Goal: Task Accomplishment & Management: Use online tool/utility

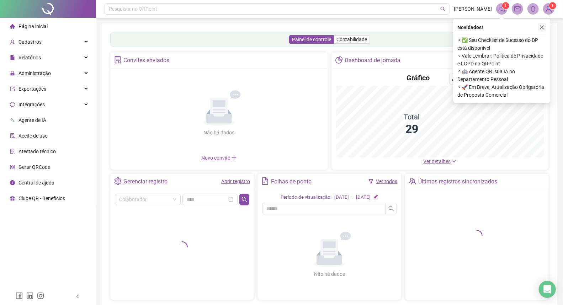
click at [543, 29] on icon "close" at bounding box center [542, 27] width 5 height 5
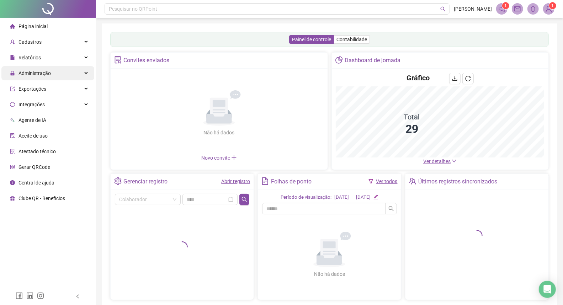
click at [86, 73] on icon at bounding box center [87, 73] width 4 height 0
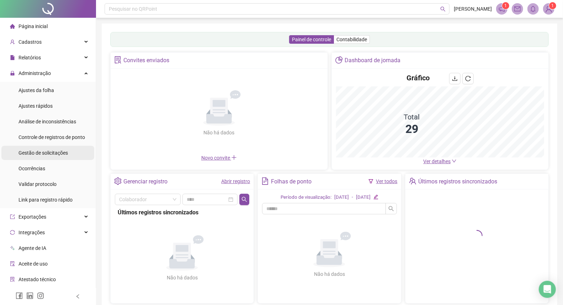
click at [49, 147] on div "Gestão de solicitações" at bounding box center [43, 153] width 49 height 14
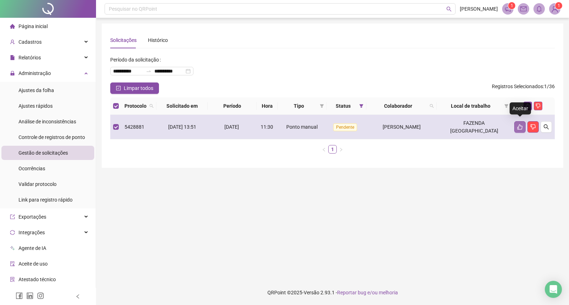
click at [518, 125] on icon "like" at bounding box center [520, 127] width 6 height 6
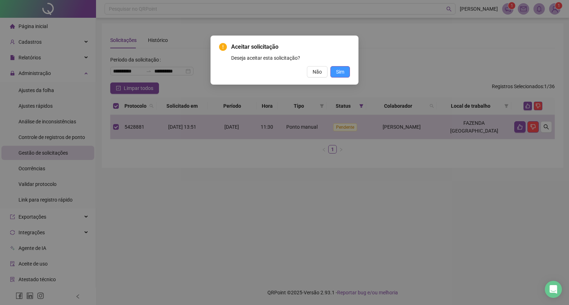
click at [344, 73] on span "Sim" at bounding box center [340, 72] width 8 height 8
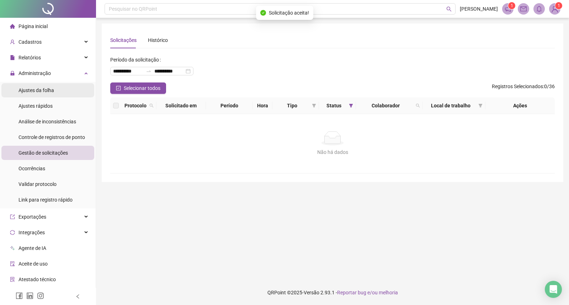
click at [65, 91] on li "Ajustes da folha" at bounding box center [47, 90] width 93 height 14
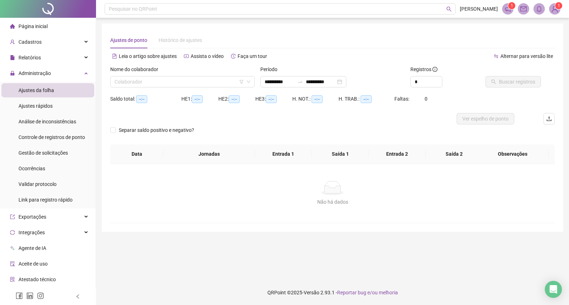
type input "**********"
click at [194, 82] on input "search" at bounding box center [180, 82] width 130 height 11
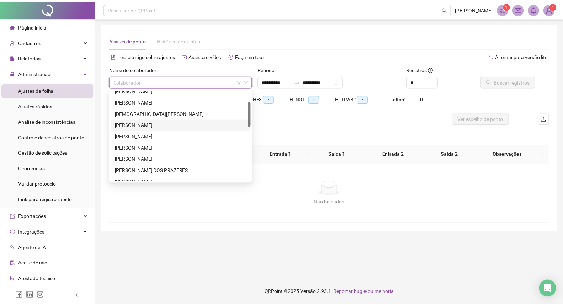
scroll to position [79, 0]
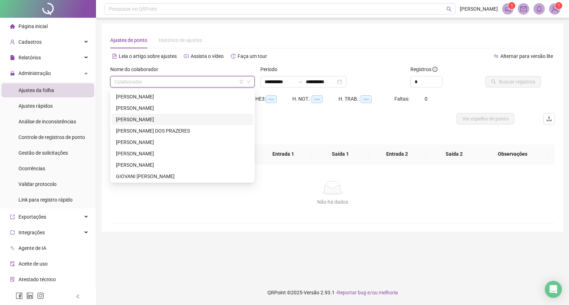
click at [148, 118] on div "[PERSON_NAME]" at bounding box center [182, 120] width 133 height 8
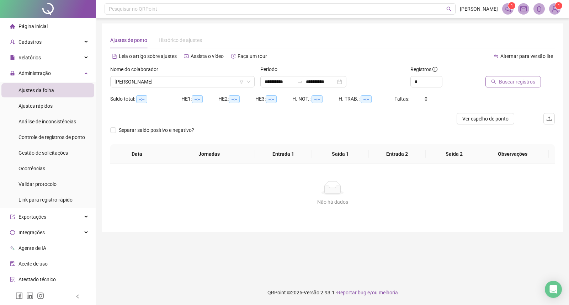
click at [501, 81] on span "Buscar registros" at bounding box center [517, 82] width 36 height 8
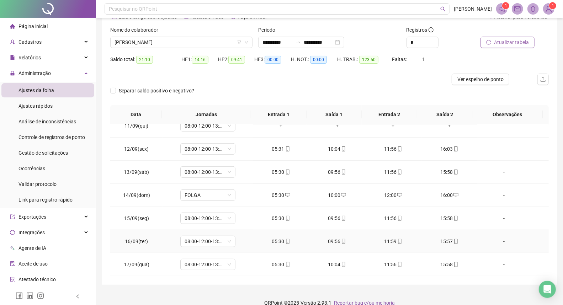
scroll to position [49, 0]
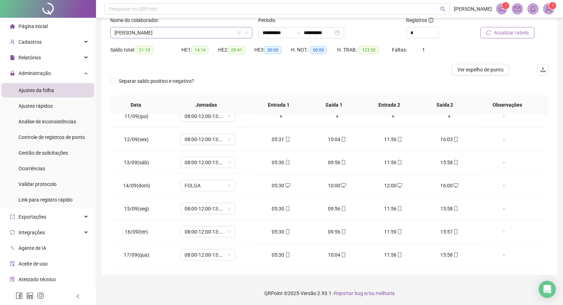
click at [177, 31] on span "[PERSON_NAME]" at bounding box center [182, 32] width 134 height 11
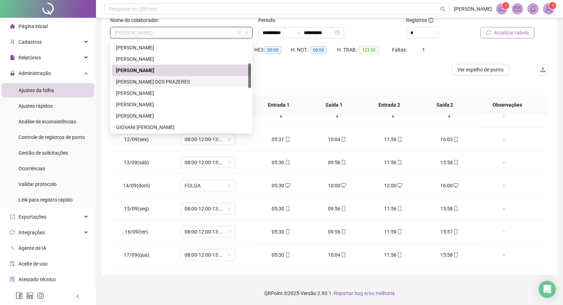
click at [161, 83] on div "[PERSON_NAME] DOS PRAZERES" at bounding box center [181, 82] width 131 height 8
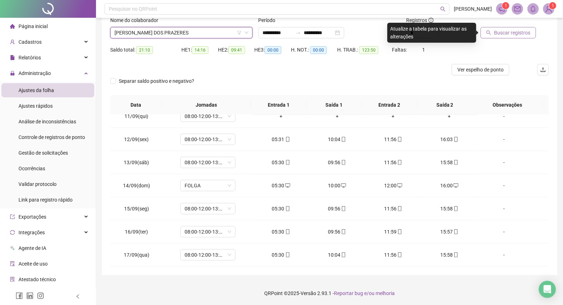
click at [491, 30] on icon "search" at bounding box center [488, 32] width 5 height 5
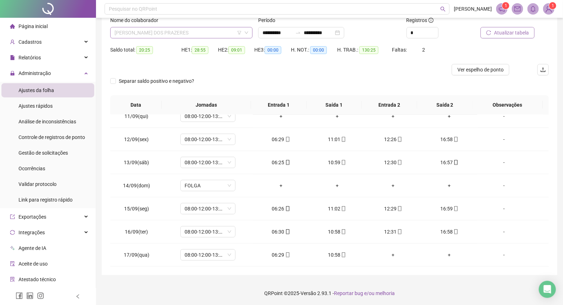
click at [199, 31] on span "[PERSON_NAME] DOS PRAZERES" at bounding box center [182, 32] width 134 height 11
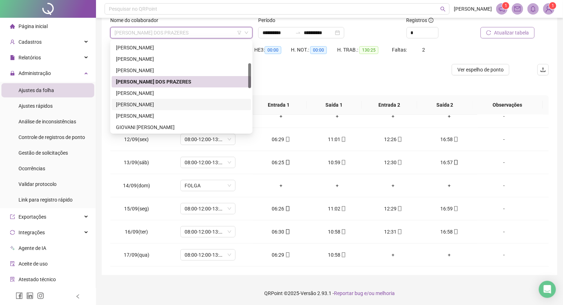
click at [148, 104] on div "[PERSON_NAME]" at bounding box center [181, 105] width 131 height 8
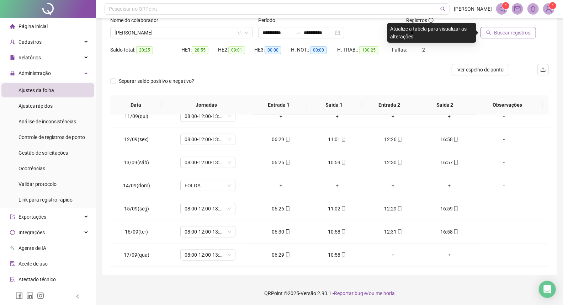
click at [497, 30] on span "Buscar registros" at bounding box center [512, 33] width 36 height 8
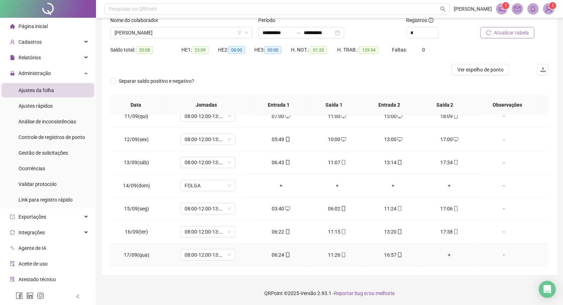
click at [383, 253] on div "16:57" at bounding box center [393, 255] width 45 height 8
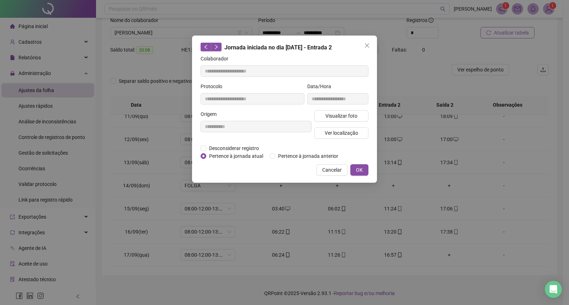
type input "**********"
click at [200, 146] on div "**********" at bounding box center [284, 109] width 185 height 147
click at [207, 148] on span "Desconsiderar registro" at bounding box center [234, 148] width 56 height 8
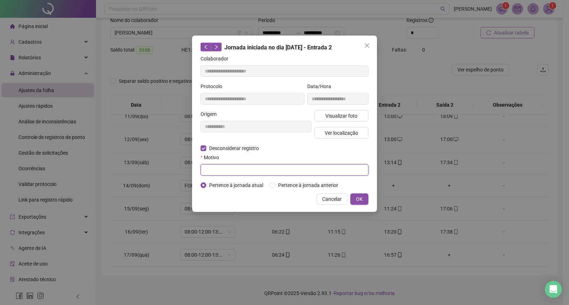
click at [211, 171] on input "text" at bounding box center [285, 169] width 168 height 11
paste input "*"
drag, startPoint x: 203, startPoint y: 169, endPoint x: 243, endPoint y: 175, distance: 40.4
click at [243, 175] on input "********" at bounding box center [285, 169] width 168 height 11
type input "********"
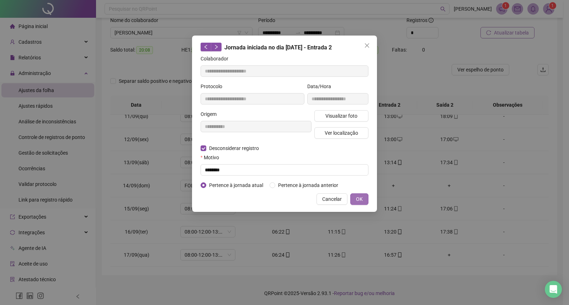
click at [357, 201] on span "OK" at bounding box center [359, 199] width 7 height 8
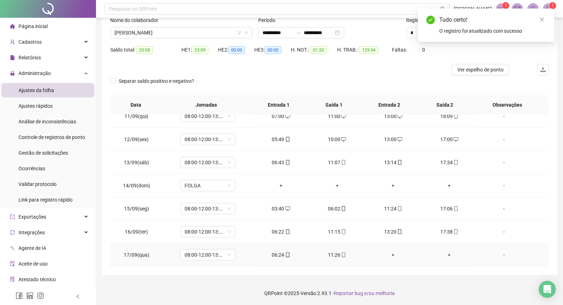
click at [389, 254] on div "+" at bounding box center [393, 255] width 45 height 8
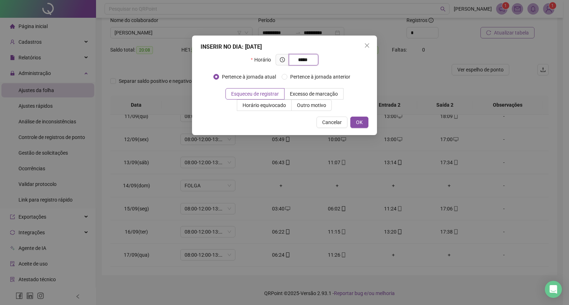
type input "*****"
click at [369, 123] on div "INSERIR NO DIA : [DATE] Horário ***** Pertence à jornada atual Pertence à jorna…" at bounding box center [284, 86] width 185 height 100
click at [367, 126] on button "OK" at bounding box center [360, 122] width 18 height 11
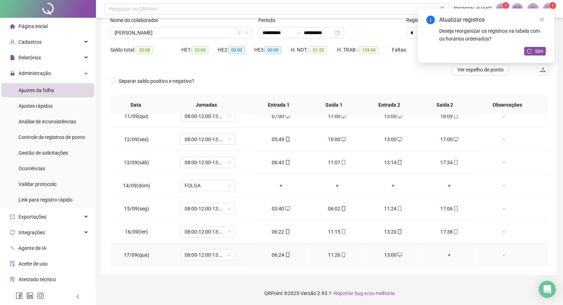
click at [443, 257] on div "+" at bounding box center [449, 255] width 45 height 8
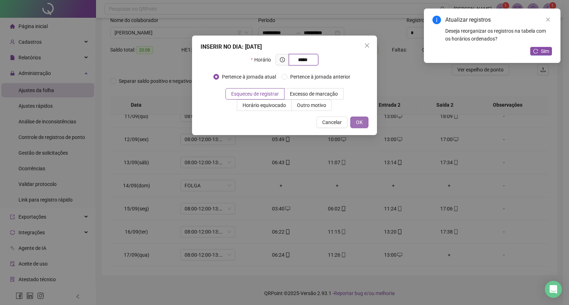
type input "*****"
click at [367, 125] on button "OK" at bounding box center [360, 122] width 18 height 11
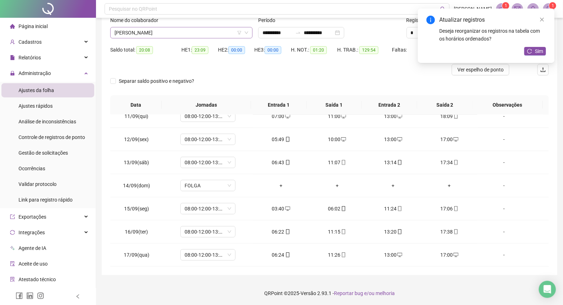
click at [187, 31] on span "[PERSON_NAME]" at bounding box center [182, 32] width 134 height 11
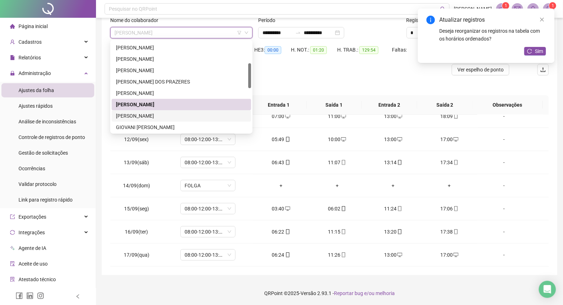
click at [151, 112] on div "[PERSON_NAME]" at bounding box center [181, 116] width 131 height 8
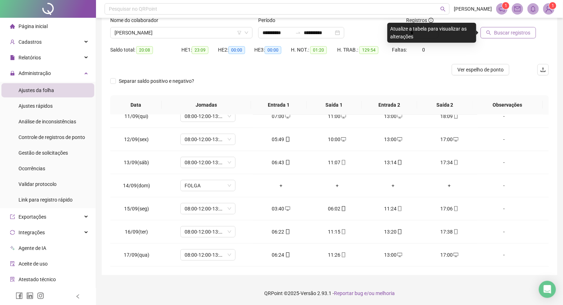
click at [495, 35] on span "Buscar registros" at bounding box center [512, 33] width 36 height 8
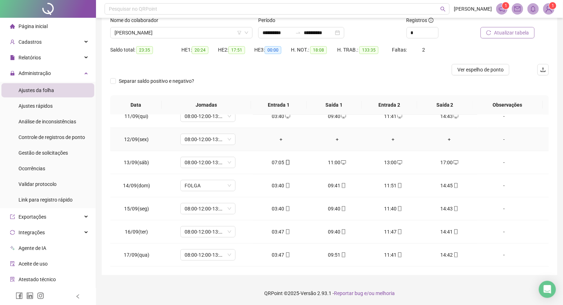
click at [488, 150] on td "-" at bounding box center [514, 139] width 72 height 23
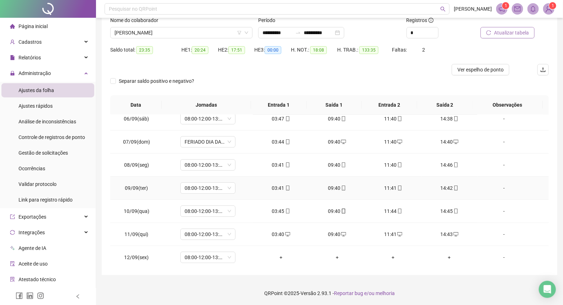
scroll to position [242, 0]
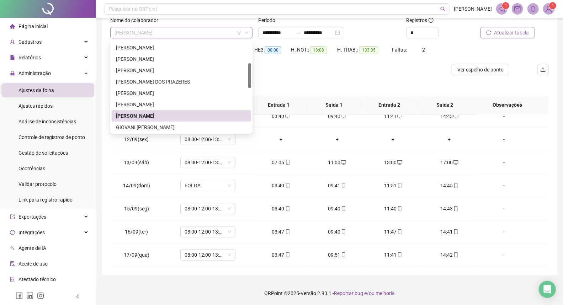
click at [206, 29] on span "[PERSON_NAME]" at bounding box center [182, 32] width 134 height 11
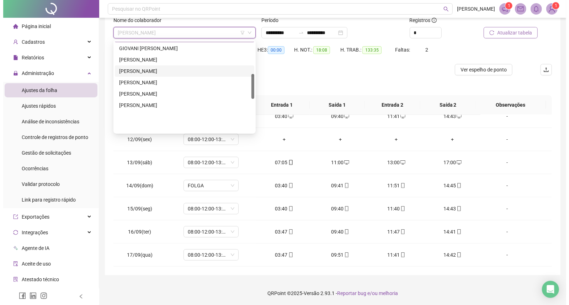
scroll to position [118, 0]
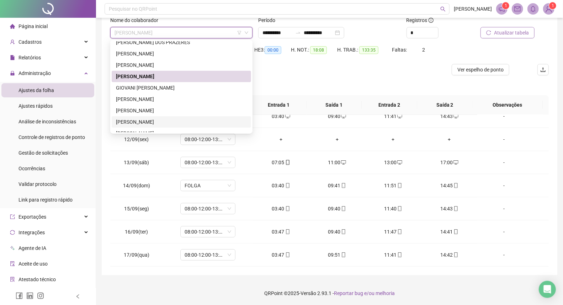
click at [140, 124] on div "[PERSON_NAME]" at bounding box center [181, 122] width 131 height 8
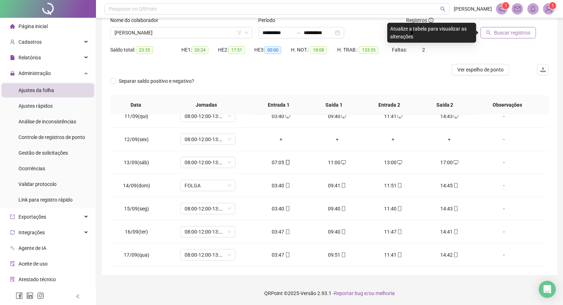
click at [492, 35] on button "Buscar registros" at bounding box center [509, 32] width 56 height 11
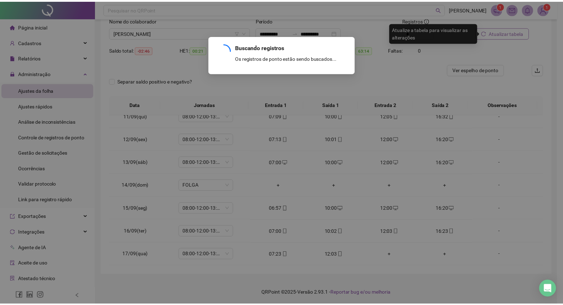
scroll to position [80, 0]
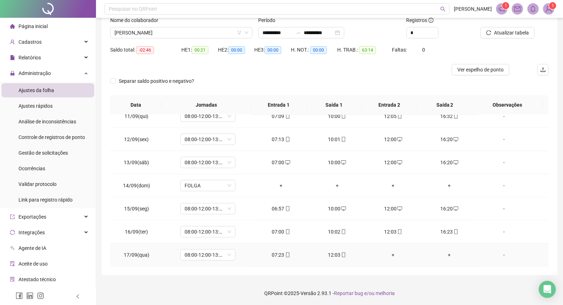
click at [332, 255] on div "12:03" at bounding box center [337, 255] width 45 height 8
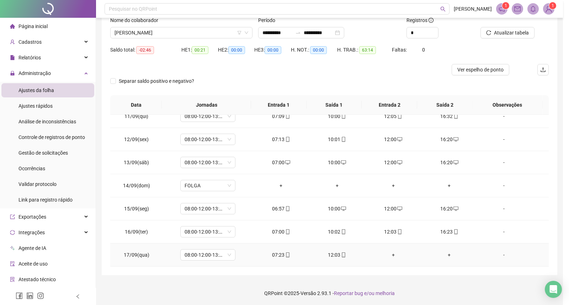
type input "**********"
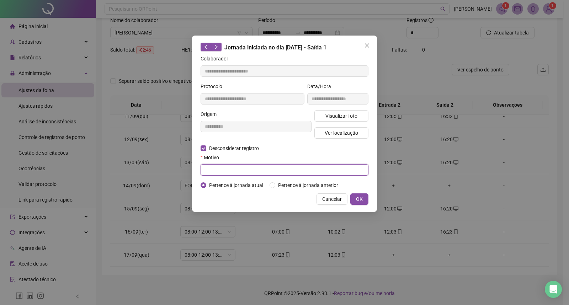
click at [211, 168] on input "text" at bounding box center [285, 169] width 168 height 11
paste input "********"
type input "********"
click at [356, 196] on span "OK" at bounding box center [359, 199] width 7 height 8
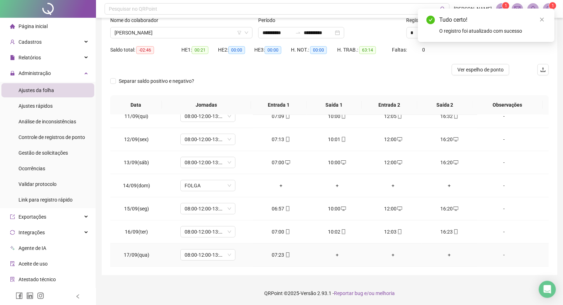
click at [333, 254] on div "+" at bounding box center [337, 255] width 45 height 8
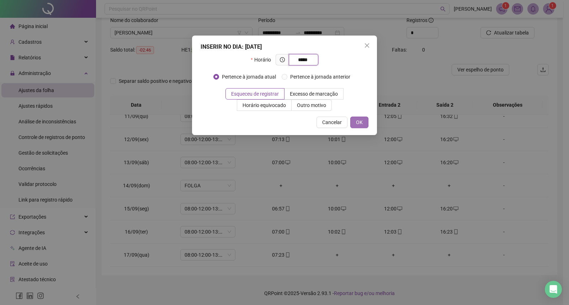
type input "*****"
click at [362, 126] on span "OK" at bounding box center [359, 122] width 7 height 8
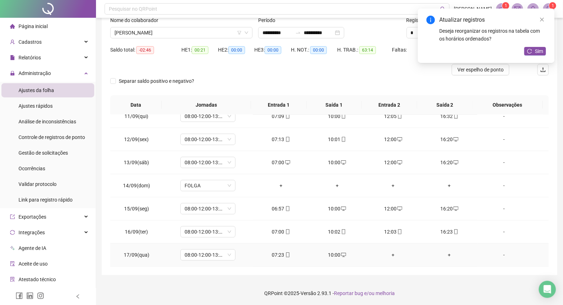
click at [389, 257] on div "+" at bounding box center [393, 255] width 45 height 8
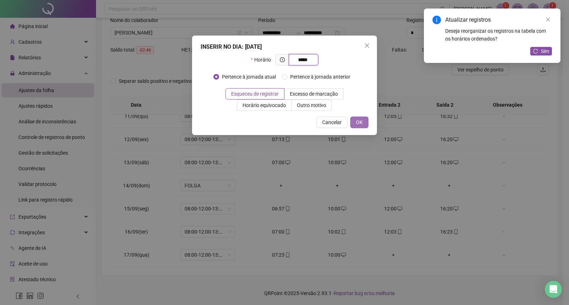
type input "*****"
click at [362, 122] on span "OK" at bounding box center [359, 122] width 7 height 8
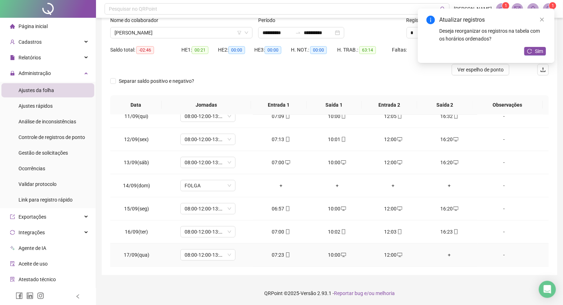
click at [448, 252] on div "+" at bounding box center [449, 255] width 45 height 8
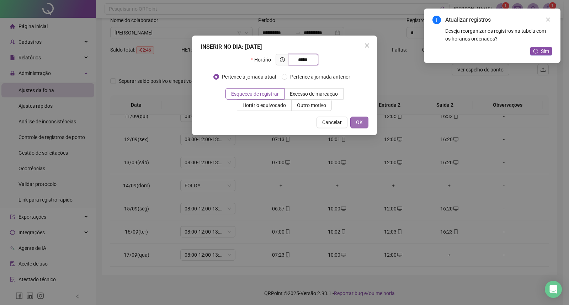
type input "*****"
click at [360, 120] on span "OK" at bounding box center [359, 122] width 7 height 8
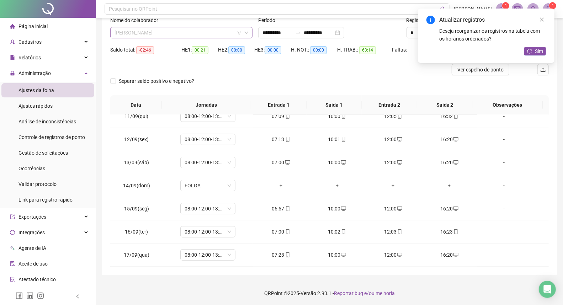
click at [212, 28] on span "[PERSON_NAME]" at bounding box center [182, 32] width 134 height 11
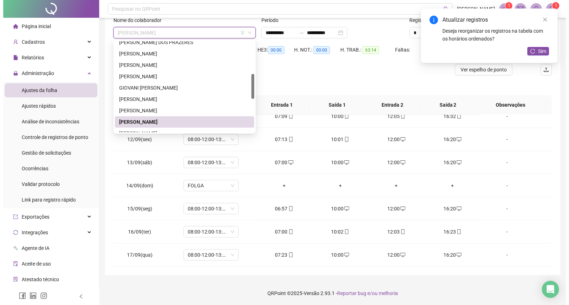
scroll to position [158, 0]
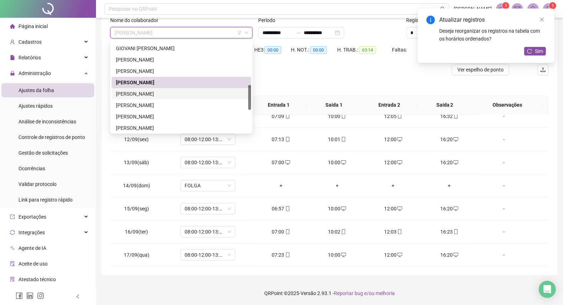
click at [159, 94] on div "[PERSON_NAME]" at bounding box center [181, 94] width 131 height 8
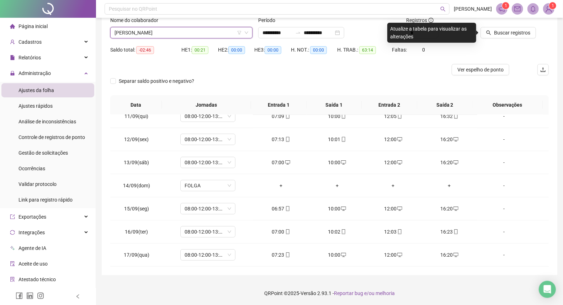
click at [486, 31] on icon "search" at bounding box center [488, 32] width 5 height 5
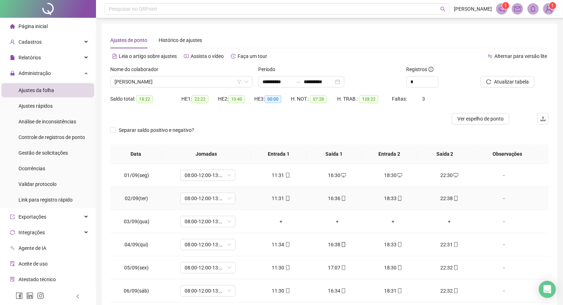
scroll to position [49, 0]
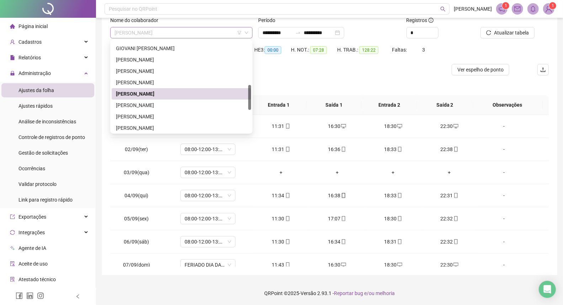
click at [214, 32] on span "[PERSON_NAME]" at bounding box center [182, 32] width 134 height 11
click at [156, 105] on div "[PERSON_NAME]" at bounding box center [181, 105] width 131 height 8
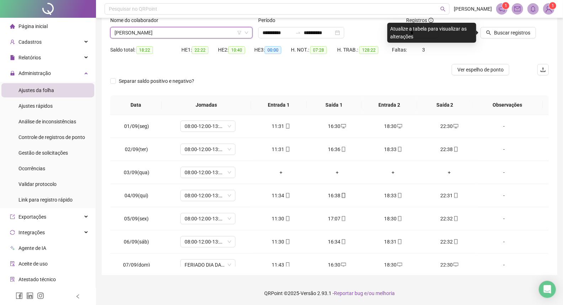
click at [488, 34] on icon "search" at bounding box center [488, 32] width 5 height 5
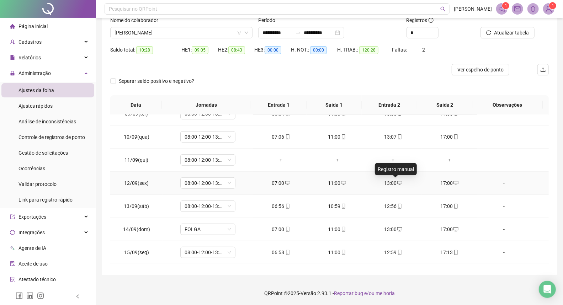
scroll to position [242, 0]
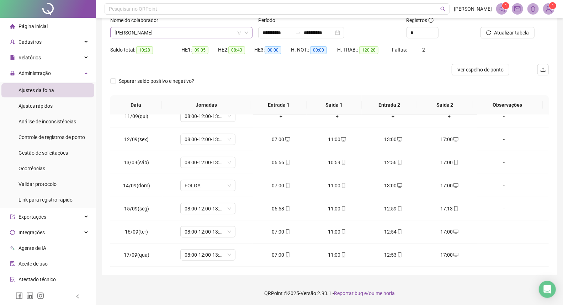
click at [190, 32] on span "[PERSON_NAME]" at bounding box center [182, 32] width 134 height 11
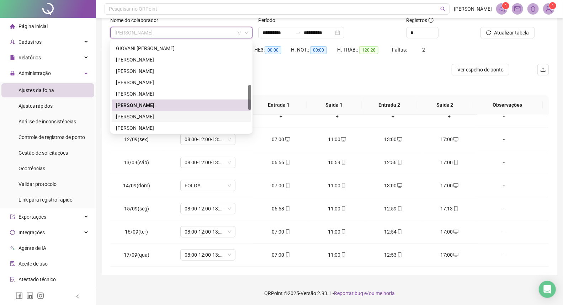
click at [151, 116] on div "[PERSON_NAME]" at bounding box center [181, 117] width 131 height 8
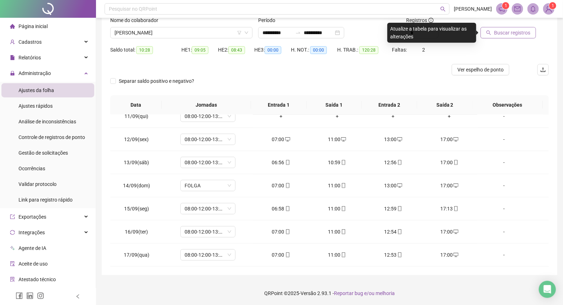
click at [522, 32] on span "Buscar registros" at bounding box center [512, 33] width 36 height 8
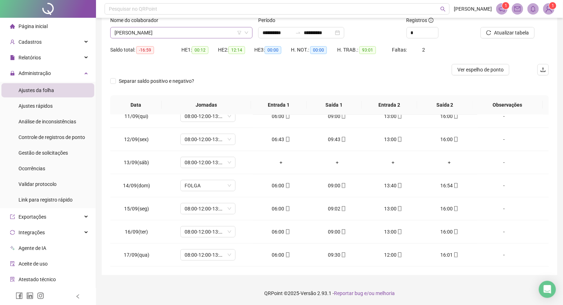
click at [193, 33] on span "[PERSON_NAME]" at bounding box center [182, 32] width 134 height 11
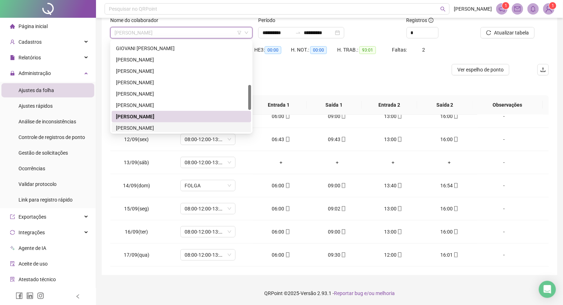
click at [149, 127] on div "[PERSON_NAME]" at bounding box center [181, 128] width 131 height 8
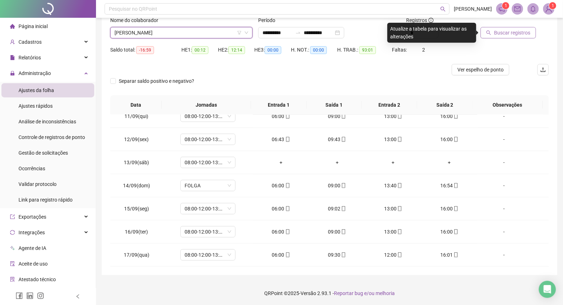
click at [494, 31] on span "Buscar registros" at bounding box center [512, 33] width 36 height 8
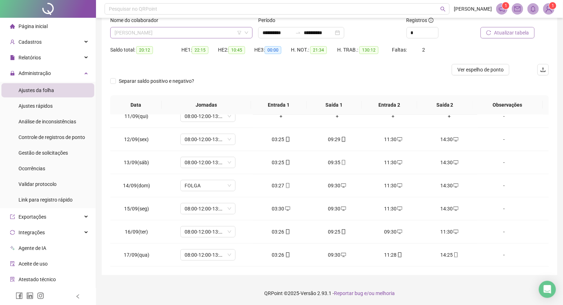
click at [196, 32] on span "[PERSON_NAME]" at bounding box center [182, 32] width 134 height 11
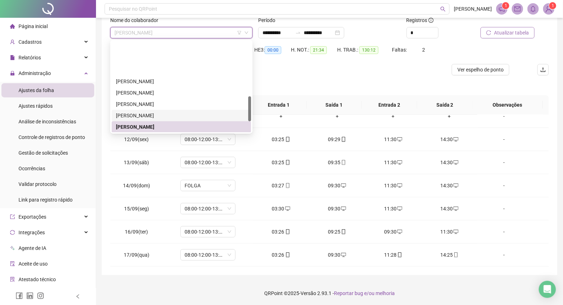
scroll to position [199, 0]
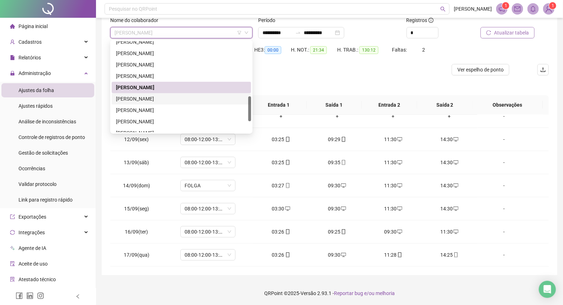
click at [136, 98] on div "[PERSON_NAME]" at bounding box center [181, 99] width 131 height 8
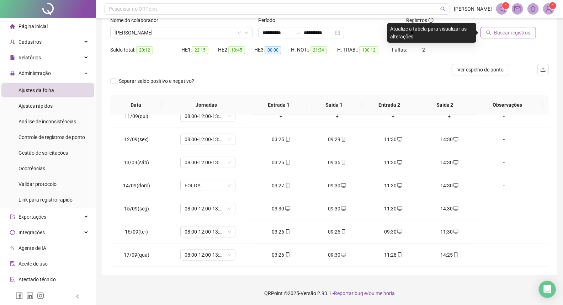
click at [506, 30] on span "Buscar registros" at bounding box center [512, 33] width 36 height 8
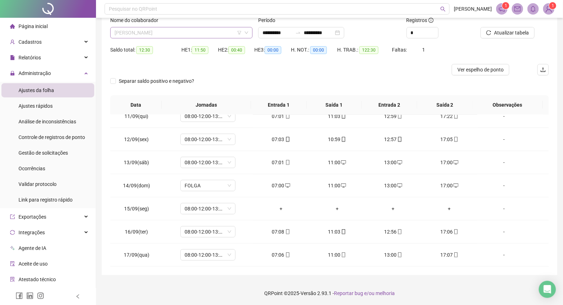
click at [179, 29] on span "[PERSON_NAME]" at bounding box center [182, 32] width 134 height 11
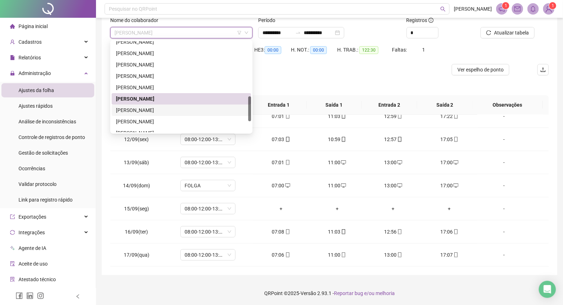
click at [133, 111] on div "[PERSON_NAME]" at bounding box center [181, 110] width 131 height 8
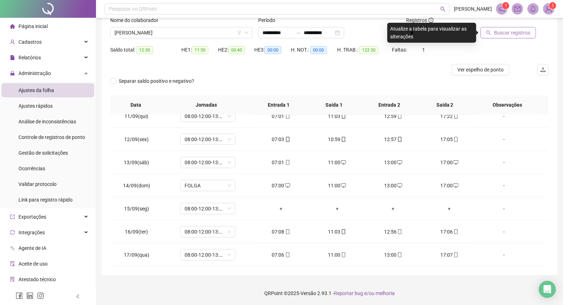
click at [506, 35] on span "Buscar registros" at bounding box center [512, 33] width 36 height 8
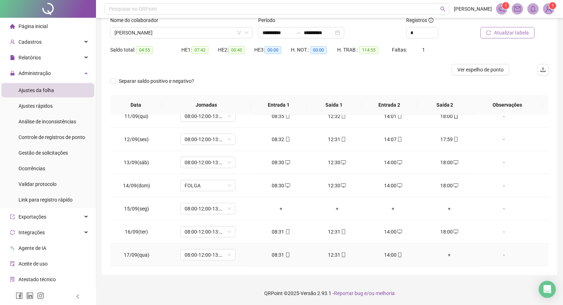
click at [443, 251] on div "+" at bounding box center [449, 255] width 45 height 8
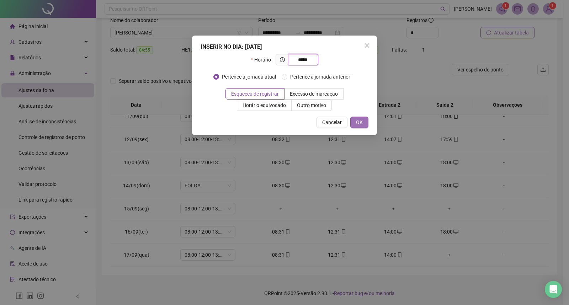
type input "*****"
click at [357, 123] on span "OK" at bounding box center [359, 122] width 7 height 8
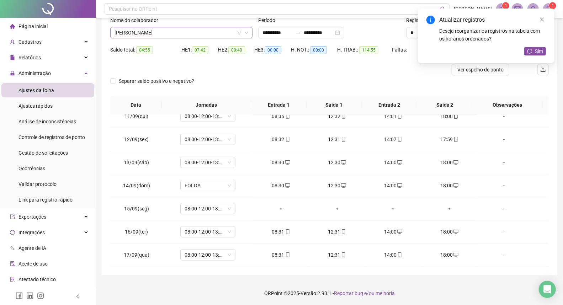
click at [193, 33] on span "[PERSON_NAME]" at bounding box center [182, 32] width 134 height 11
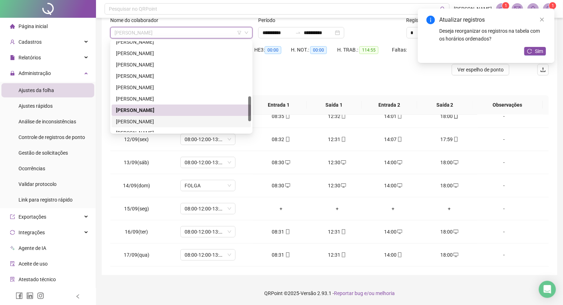
scroll to position [238, 0]
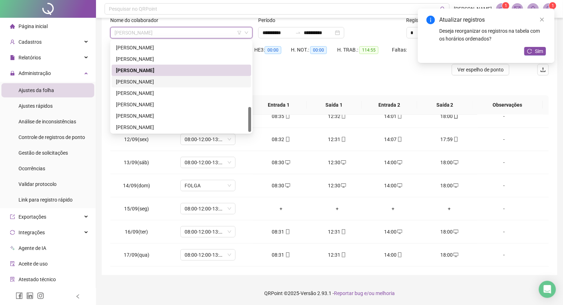
click at [159, 80] on div "[PERSON_NAME]" at bounding box center [181, 82] width 131 height 8
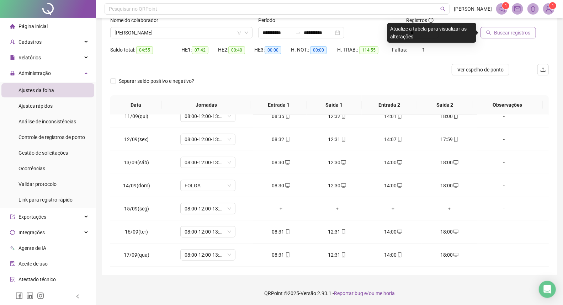
click at [500, 29] on span "Buscar registros" at bounding box center [512, 33] width 36 height 8
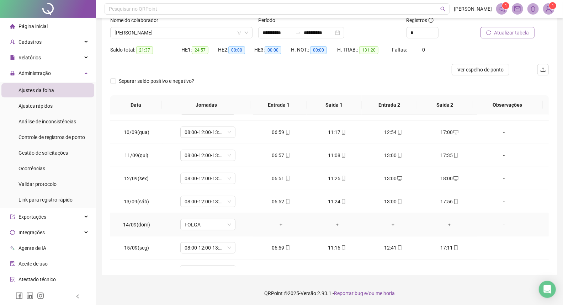
scroll to position [242, 0]
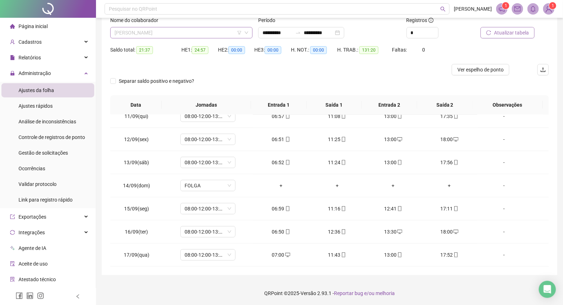
click at [204, 32] on span "[PERSON_NAME]" at bounding box center [182, 32] width 134 height 11
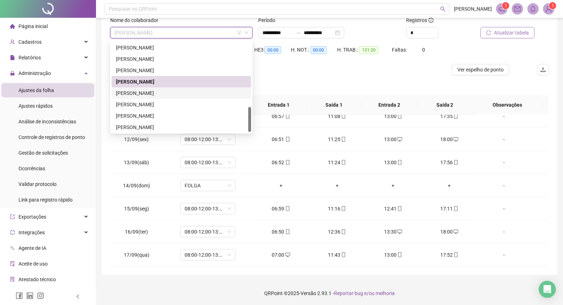
click at [148, 93] on div "[PERSON_NAME]" at bounding box center [181, 93] width 131 height 8
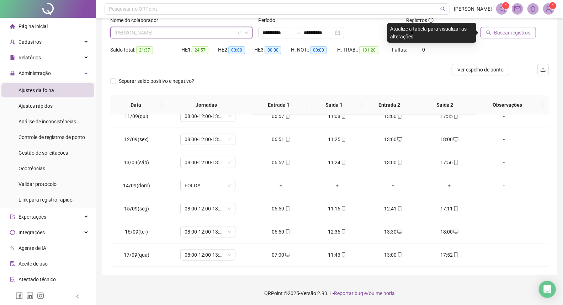
click at [207, 32] on span "[PERSON_NAME]" at bounding box center [182, 32] width 134 height 11
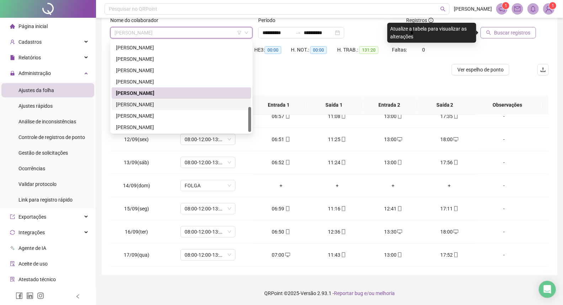
click at [161, 104] on div "[PERSON_NAME]" at bounding box center [181, 105] width 131 height 8
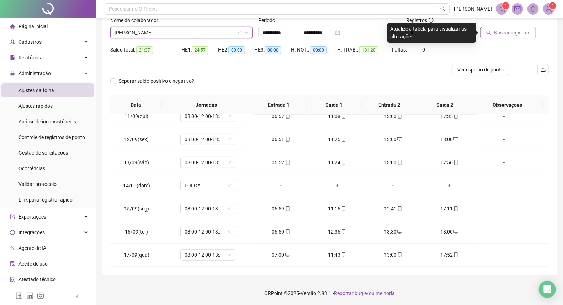
click at [510, 32] on span "Buscar registros" at bounding box center [512, 33] width 36 height 8
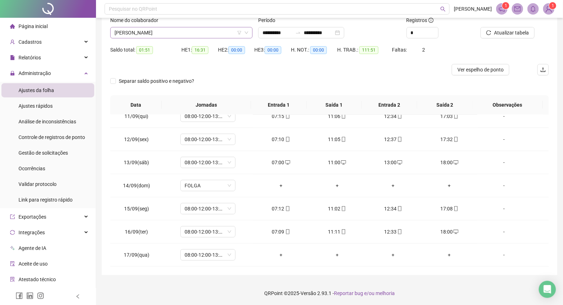
click at [210, 34] on span "[PERSON_NAME]" at bounding box center [182, 32] width 134 height 11
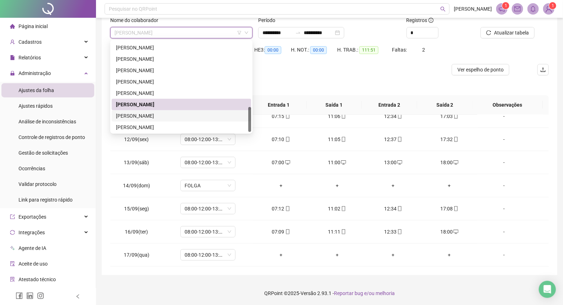
click at [147, 116] on div "[PERSON_NAME]" at bounding box center [181, 116] width 131 height 8
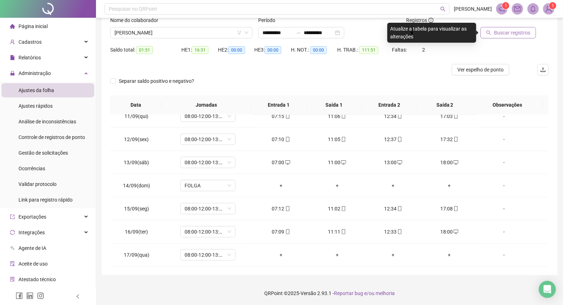
click at [497, 29] on span "Buscar registros" at bounding box center [512, 33] width 36 height 8
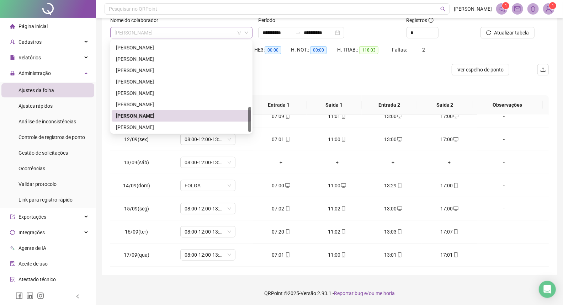
click at [197, 33] on span "[PERSON_NAME]" at bounding box center [182, 32] width 134 height 11
click at [168, 127] on div "[PERSON_NAME]" at bounding box center [181, 127] width 131 height 8
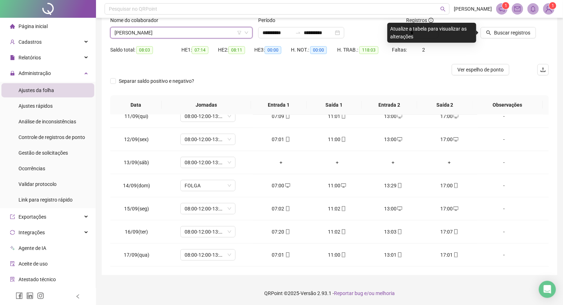
click at [490, 33] on icon "search" at bounding box center [489, 33] width 5 height 5
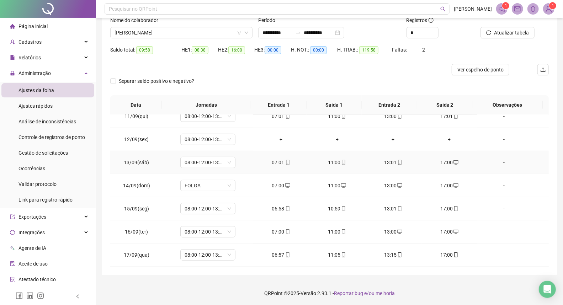
scroll to position [163, 0]
